Goal: Navigation & Orientation: Find specific page/section

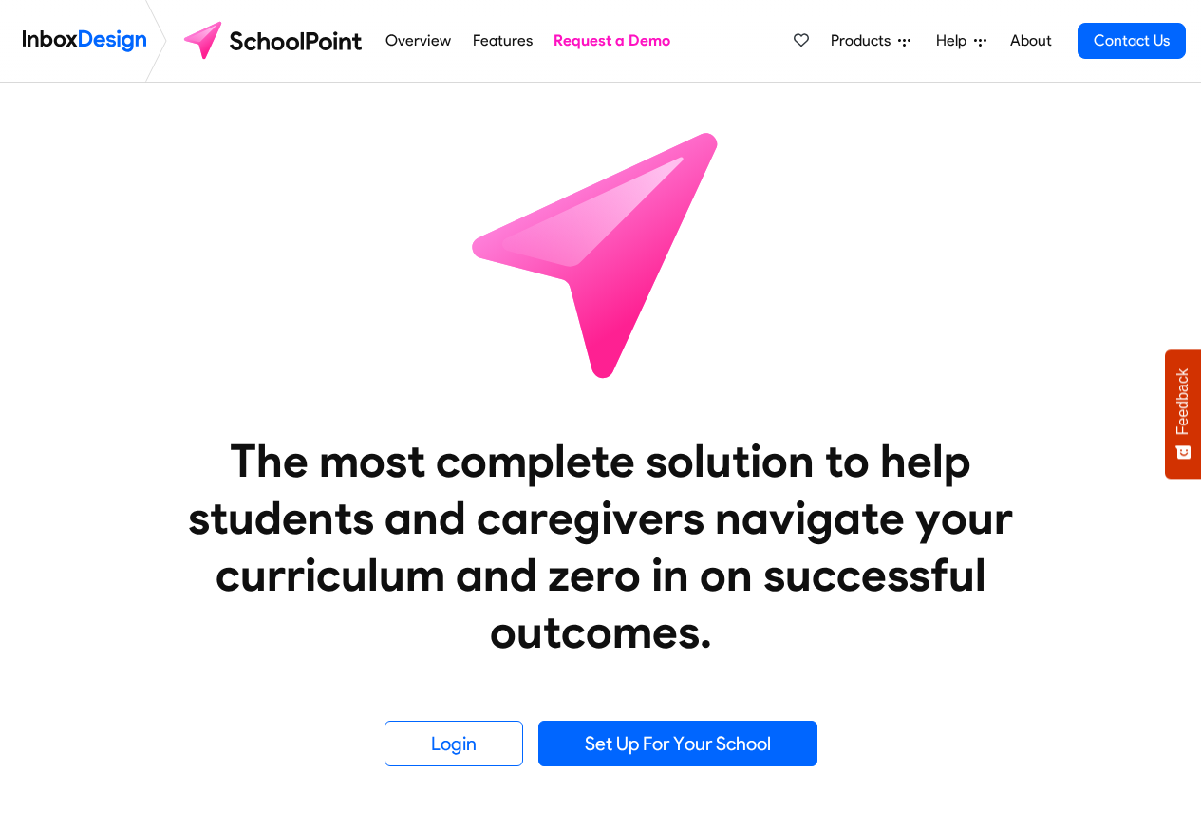
click at [848, 39] on span "Products" at bounding box center [864, 40] width 67 height 23
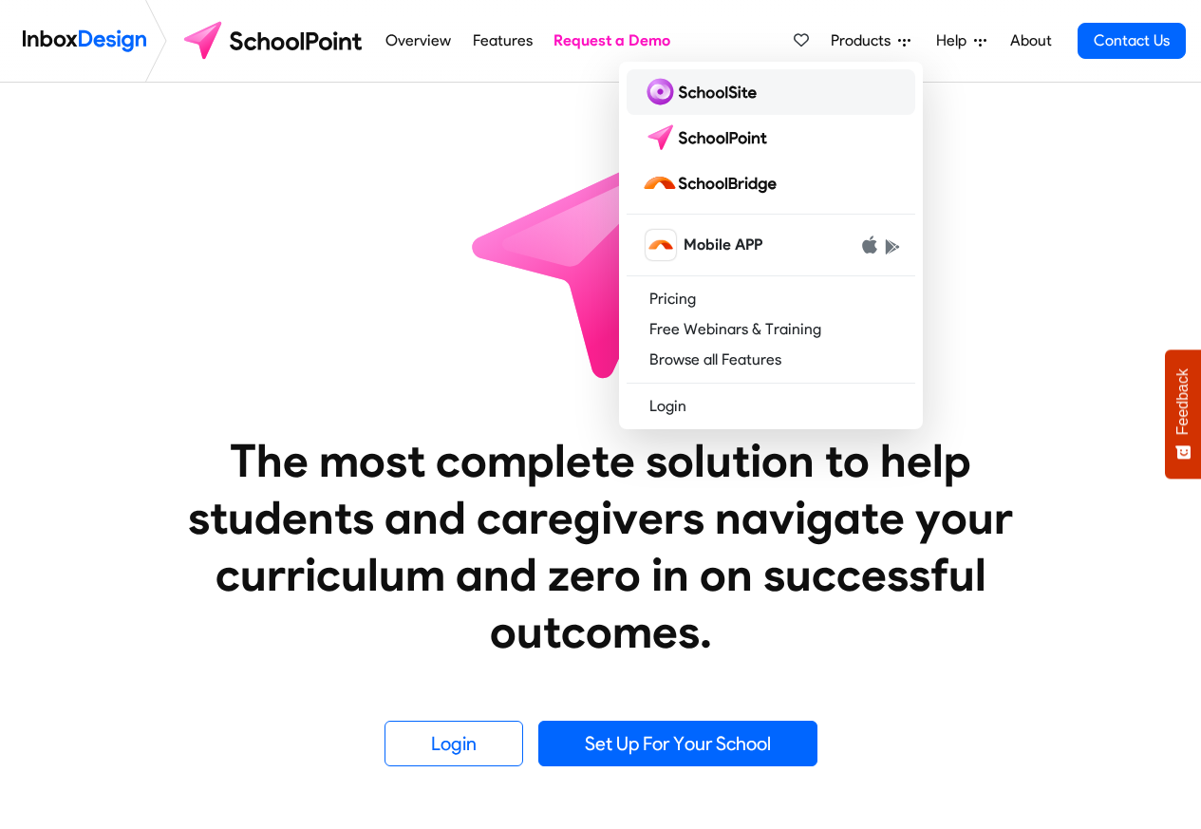
click at [679, 86] on img at bounding box center [703, 92] width 122 height 30
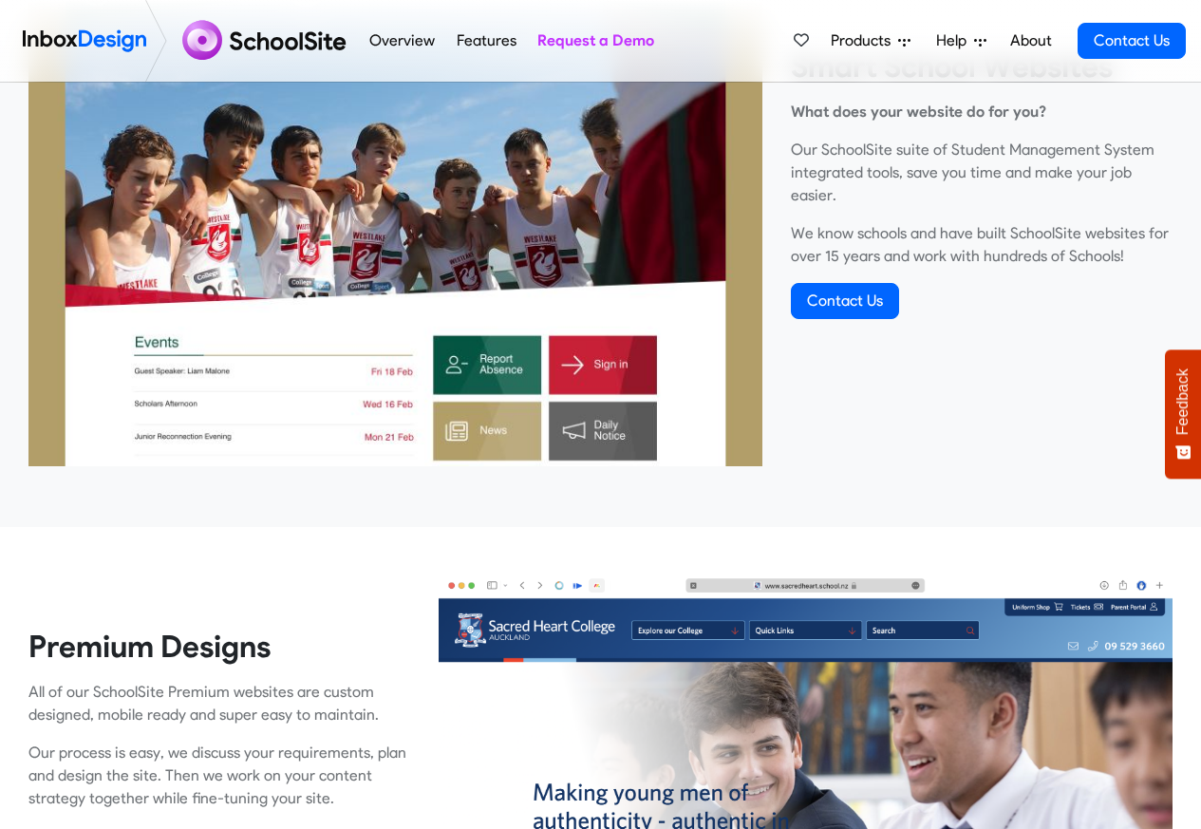
scroll to position [798, 0]
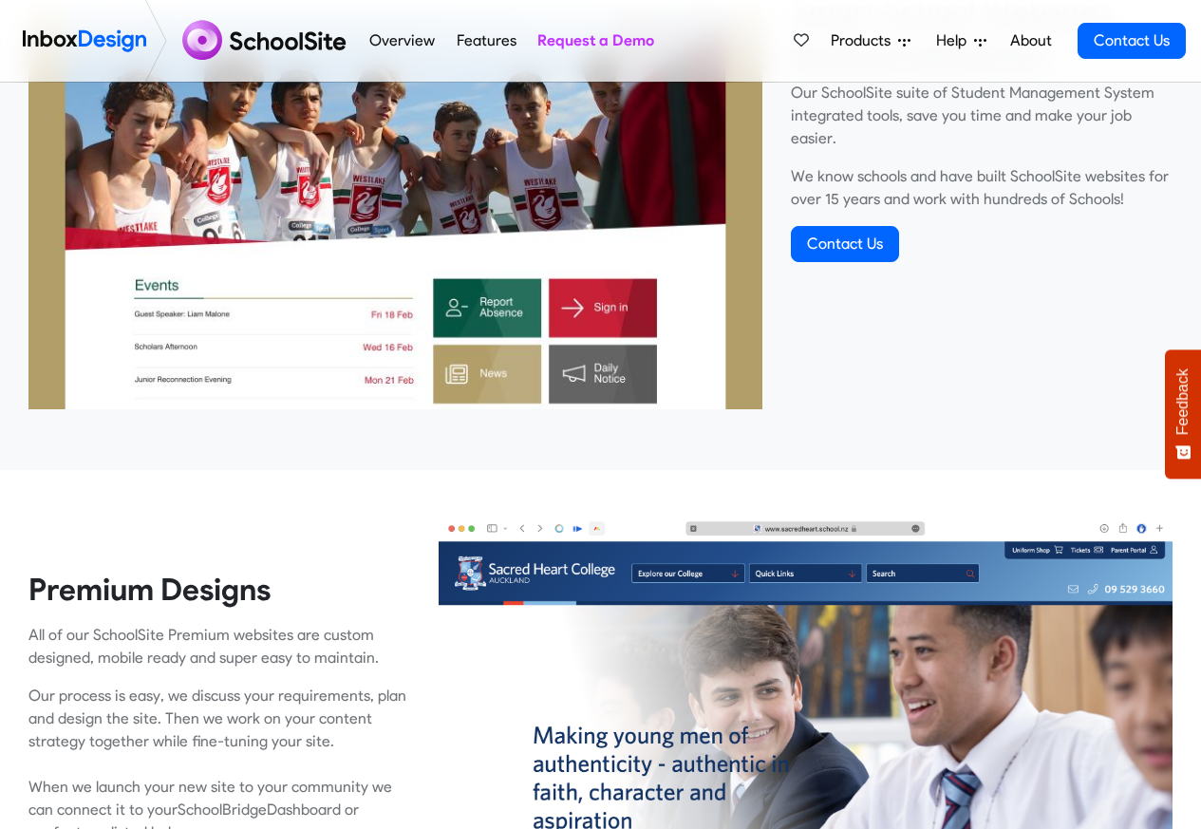
click at [940, 4] on div "Products Mobile APP Pricing Free Webinars & Training Browse all Features Login …" at bounding box center [985, 41] width 401 height 82
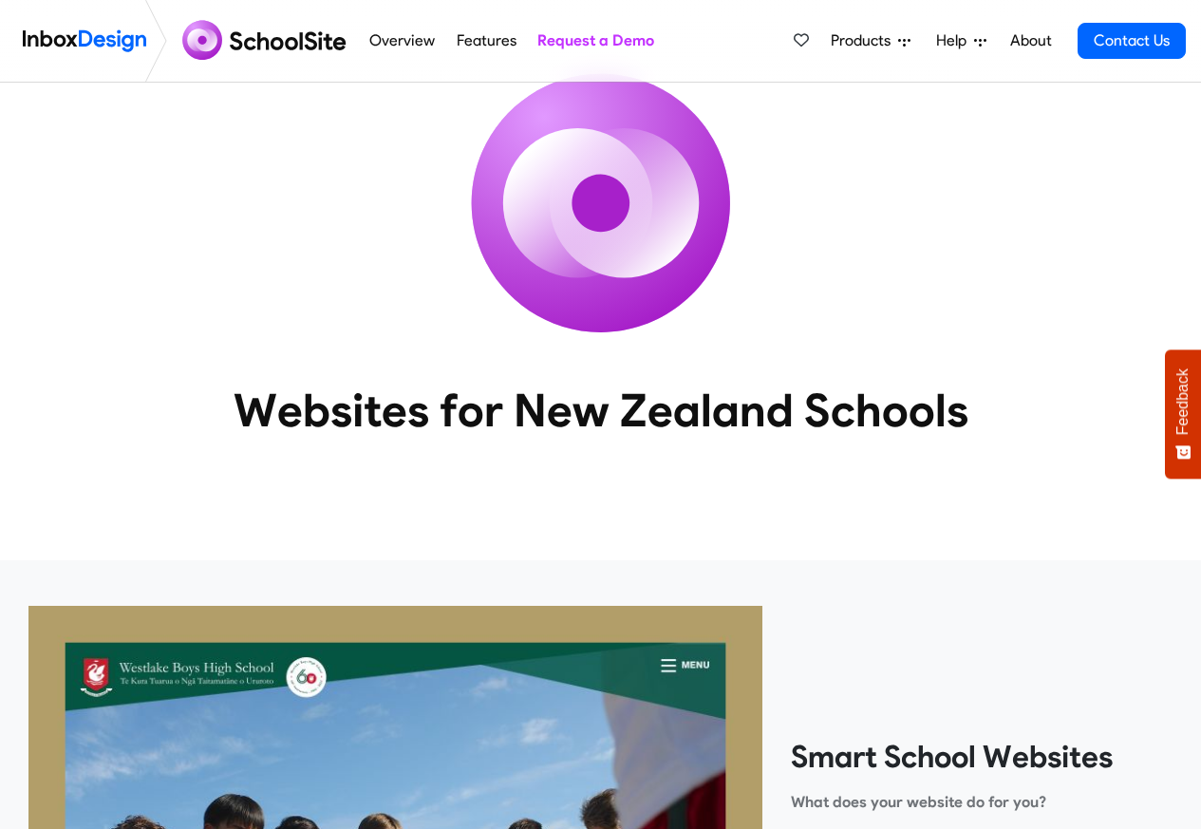
scroll to position [0, 0]
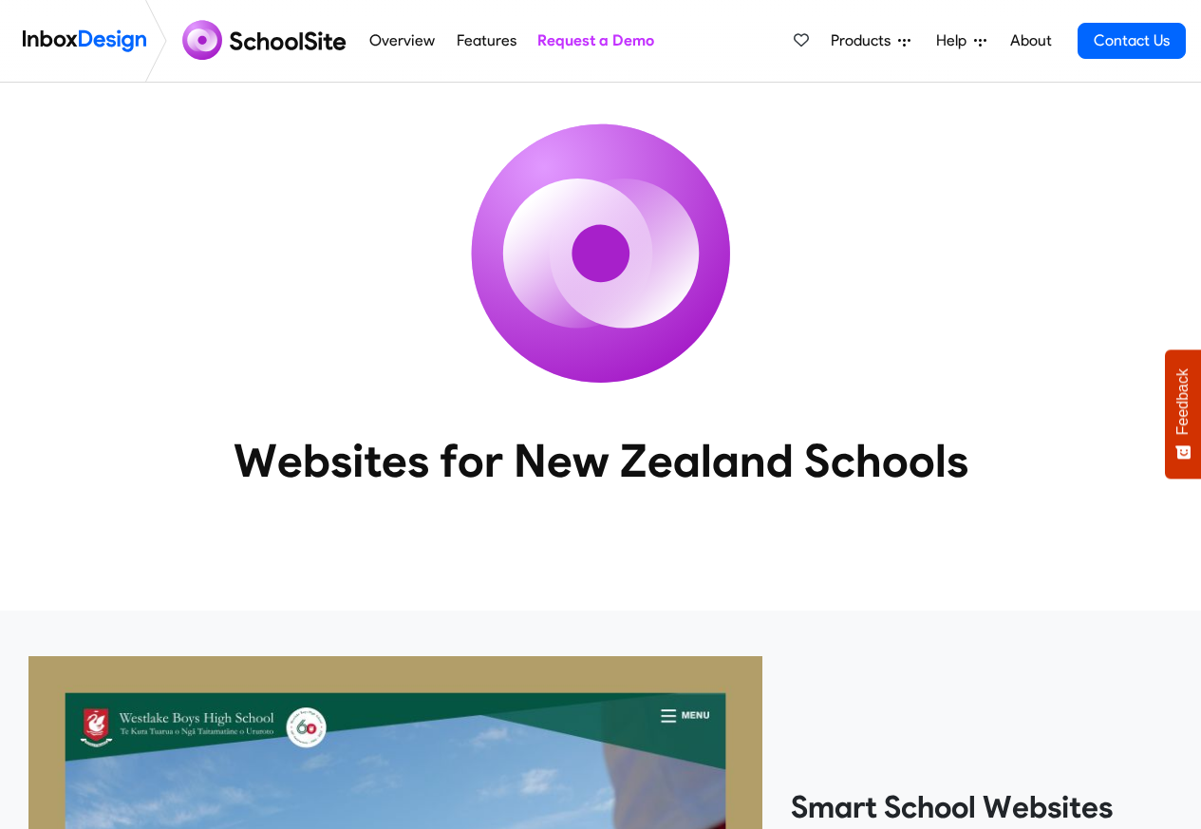
click at [876, 4] on div "Products Mobile APP Pricing Free Webinars & Training Browse all Features Login …" at bounding box center [985, 41] width 401 height 82
click at [693, 85] on img at bounding box center [601, 254] width 342 height 342
